Goal: Information Seeking & Learning: Learn about a topic

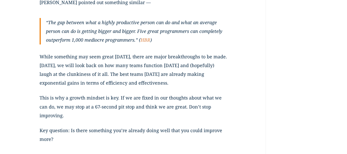
scroll to position [1607, 0]
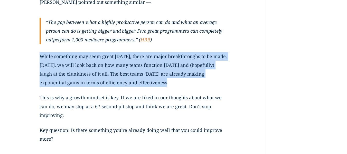
drag, startPoint x: 39, startPoint y: 56, endPoint x: 161, endPoint y: 83, distance: 125.6
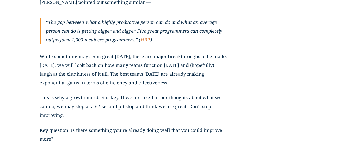
click at [173, 83] on p "While something may seem great [DATE], there are major breakthroughs to be made…" at bounding box center [134, 72] width 188 height 41
drag, startPoint x: 180, startPoint y: 86, endPoint x: 124, endPoint y: 77, distance: 56.8
click at [124, 77] on p "While something may seem great [DATE], there are major breakthroughs to be made…" at bounding box center [134, 72] width 188 height 41
click at [104, 121] on p "This is why a growth mindset is key. If we are fixed in our thoughts about what…" at bounding box center [134, 109] width 188 height 33
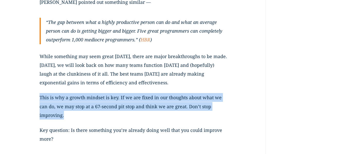
drag, startPoint x: 70, startPoint y: 116, endPoint x: 39, endPoint y: 96, distance: 37.5
copy p "This is why a growth mindset is key. If we are fixed in our thoughts about what…"
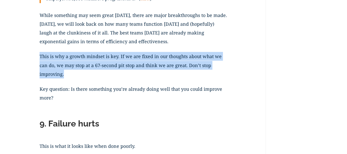
scroll to position [1649, 0]
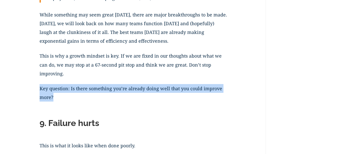
drag, startPoint x: 78, startPoint y: 98, endPoint x: 36, endPoint y: 86, distance: 43.6
copy p "Key question: Is there something you’re already doing well that you could impro…"
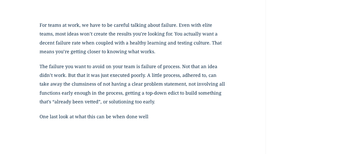
scroll to position [1891, 0]
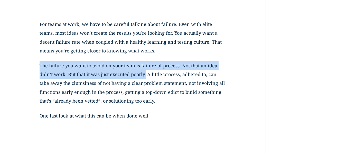
drag, startPoint x: 146, startPoint y: 49, endPoint x: 145, endPoint y: 77, distance: 27.8
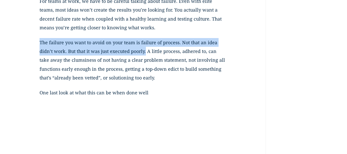
scroll to position [1915, 0]
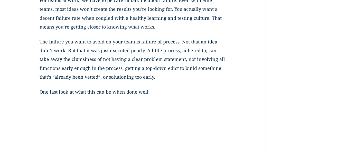
click at [69, 71] on p "The failure you want to avoid on your team is failure of process. Not that an i…" at bounding box center [134, 62] width 188 height 50
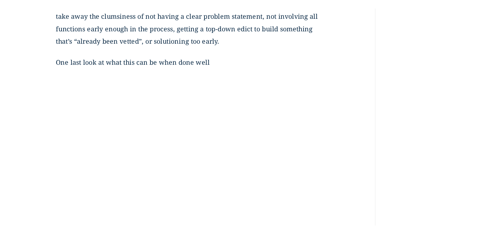
scroll to position [1991, 0]
